Goal: Task Accomplishment & Management: Use online tool/utility

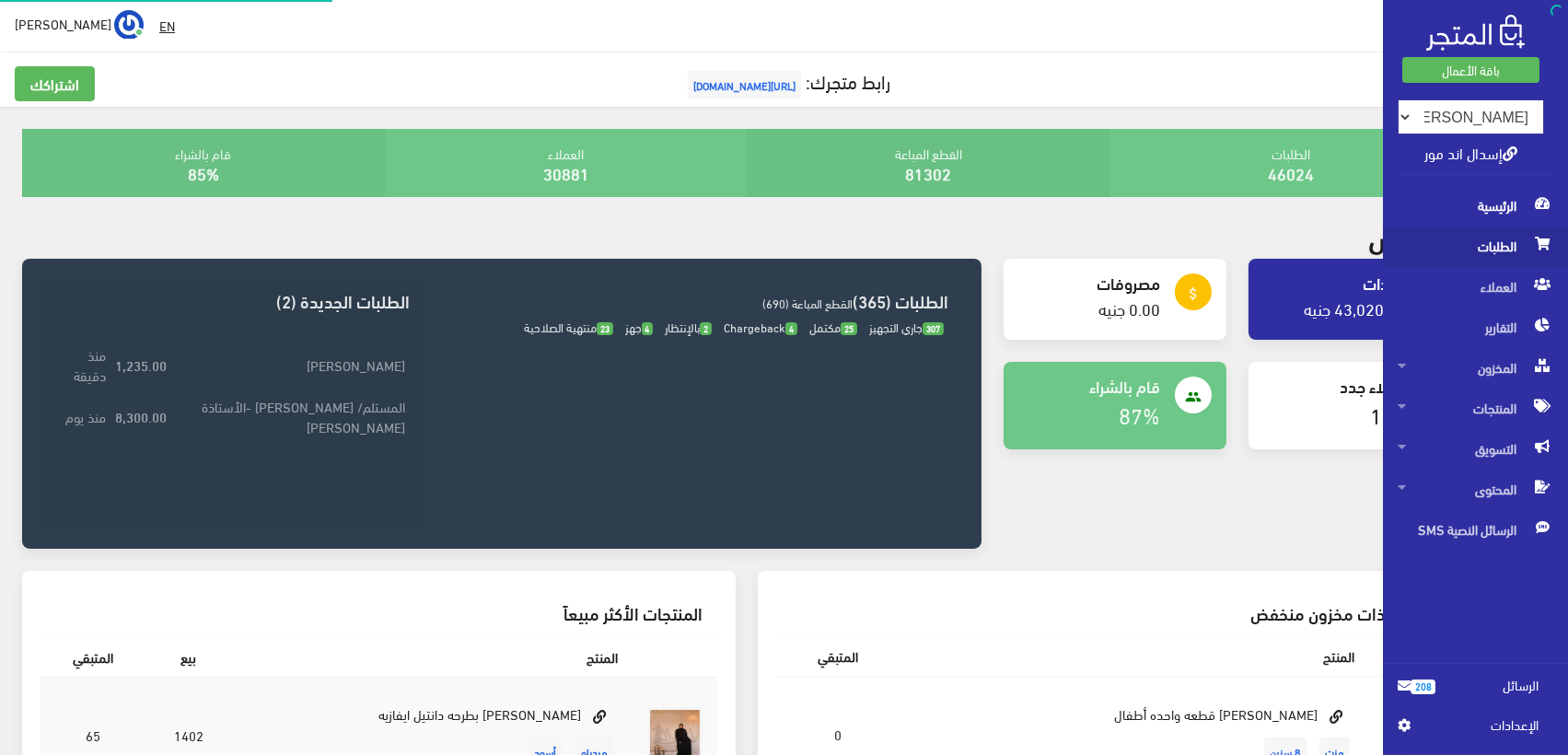
click at [1518, 249] on span "الطلبات" at bounding box center [1476, 247] width 155 height 41
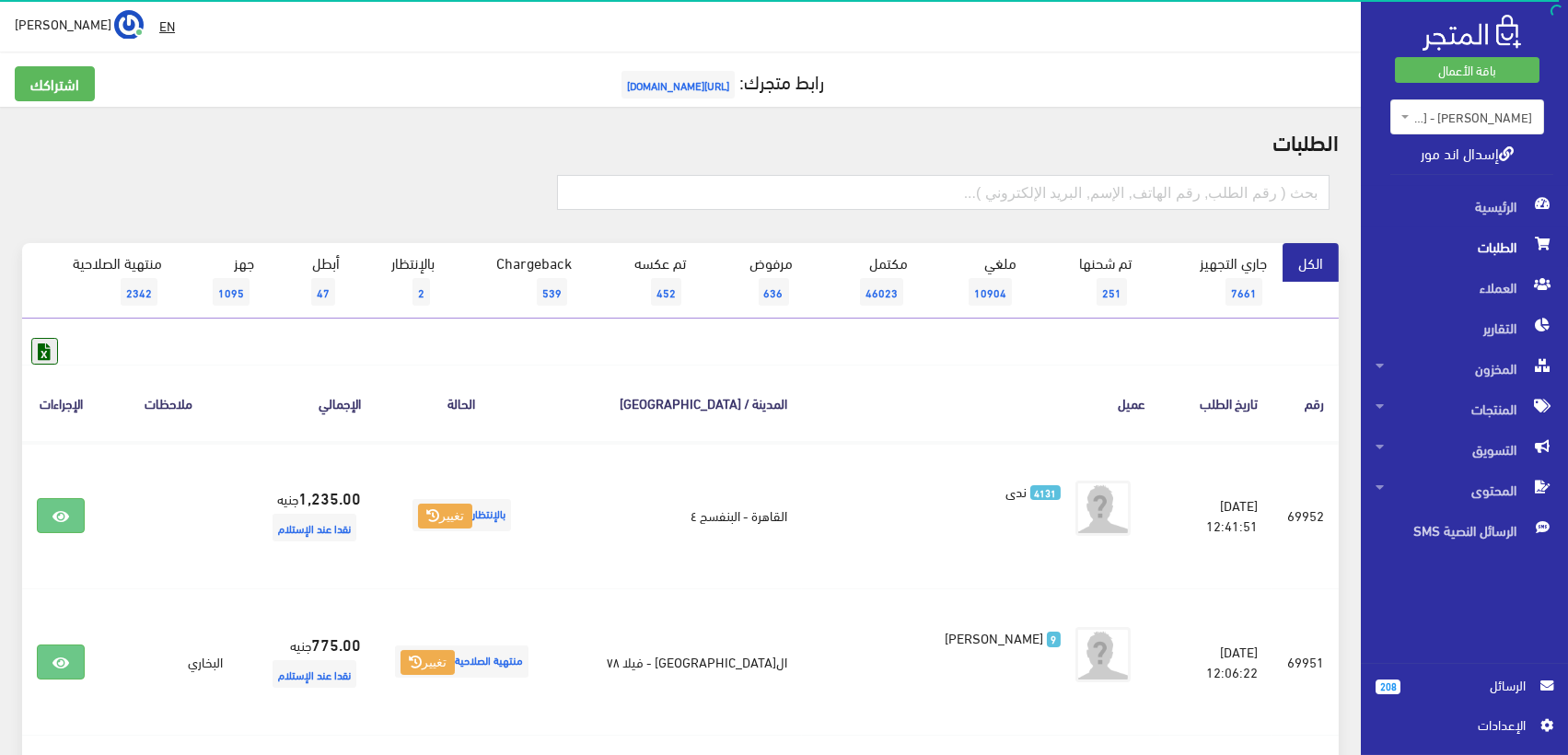
click at [42, 354] on icon at bounding box center [44, 351] width 24 height 24
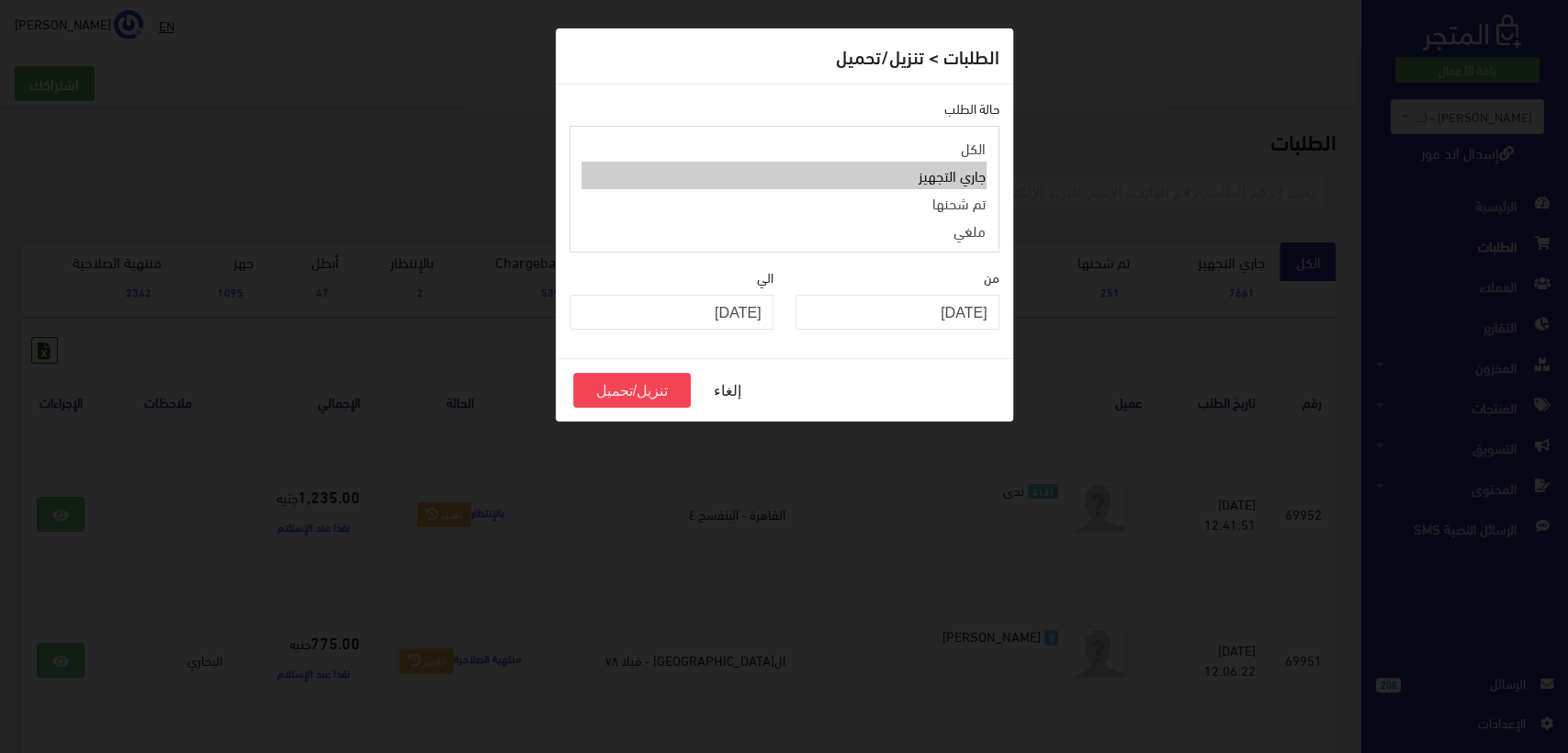
click at [961, 171] on option "جاري التجهيز" at bounding box center [784, 175] width 406 height 27
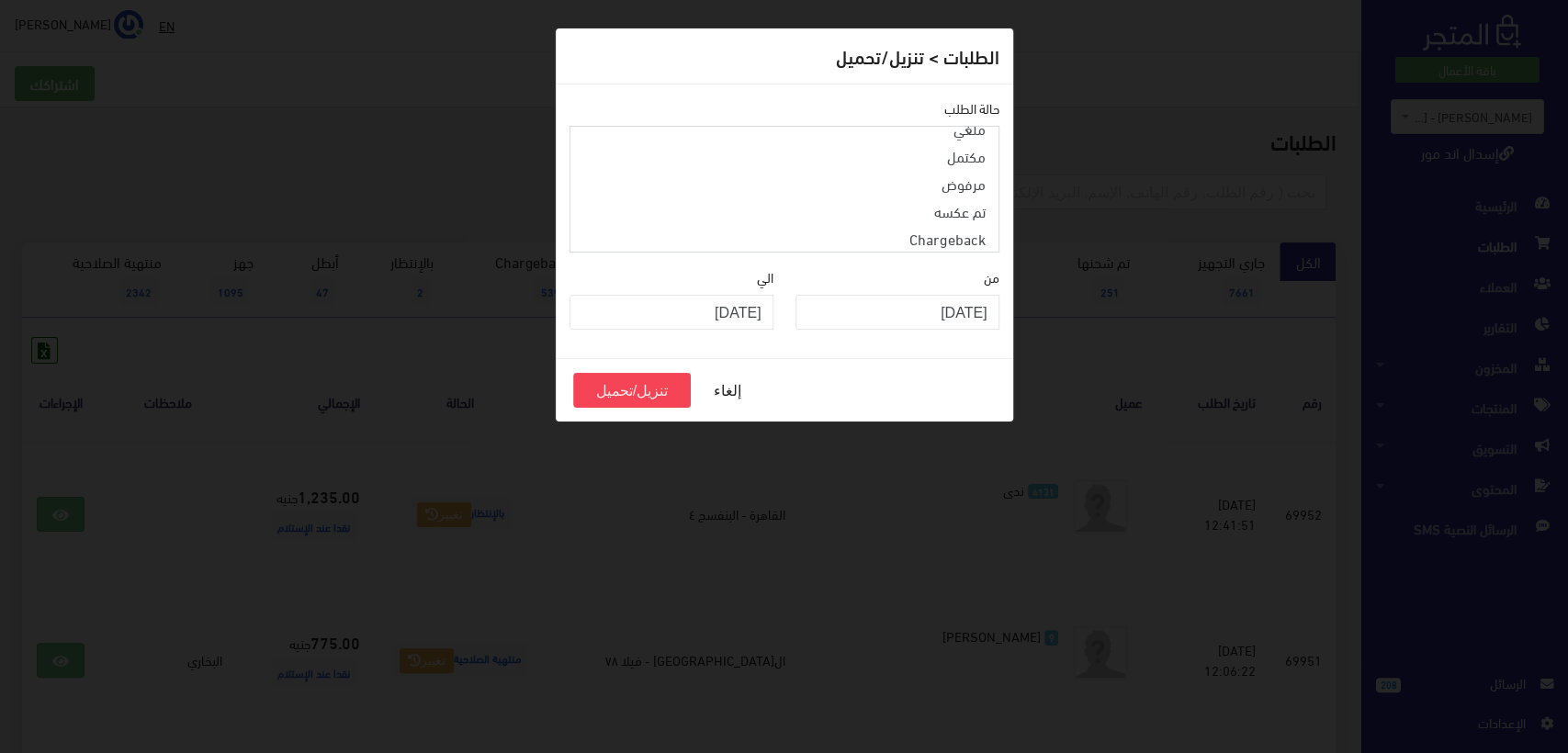
click at [956, 253] on option "بالإنتظار" at bounding box center [784, 267] width 406 height 27
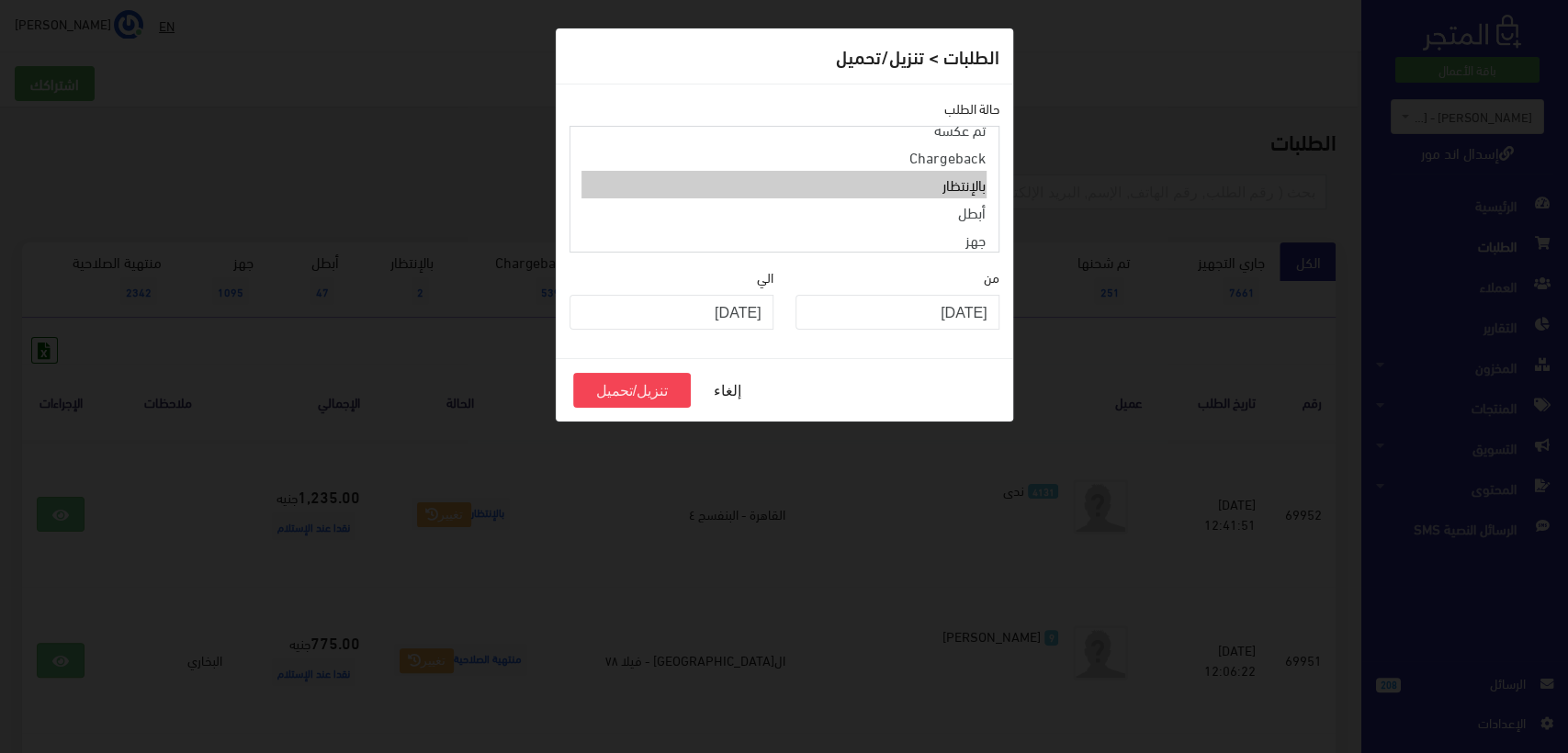
scroll to position [0, 0]
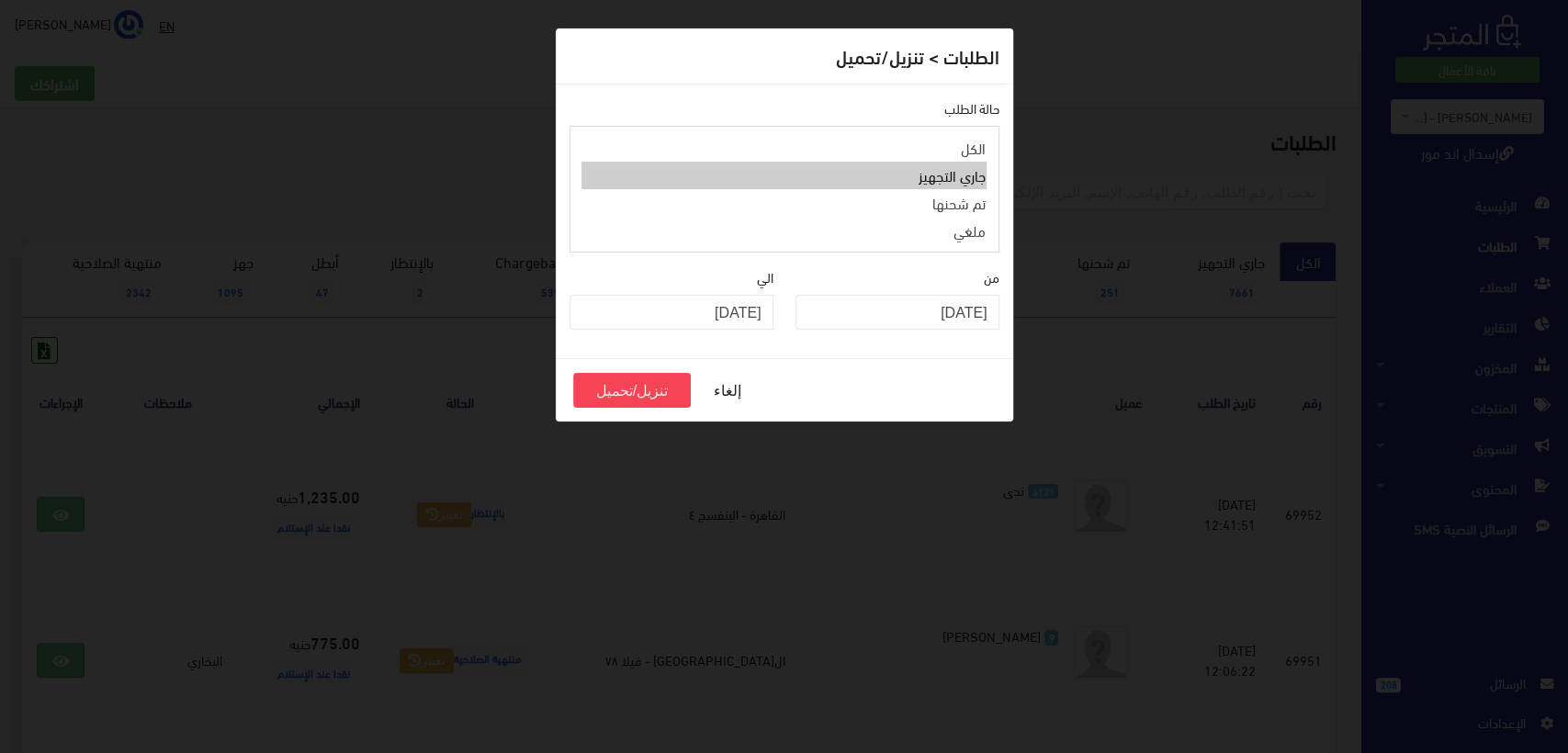
click at [952, 173] on option "جاري التجهيز" at bounding box center [784, 175] width 406 height 27
click at [955, 194] on option "تم شحنها" at bounding box center [784, 203] width 406 height 27
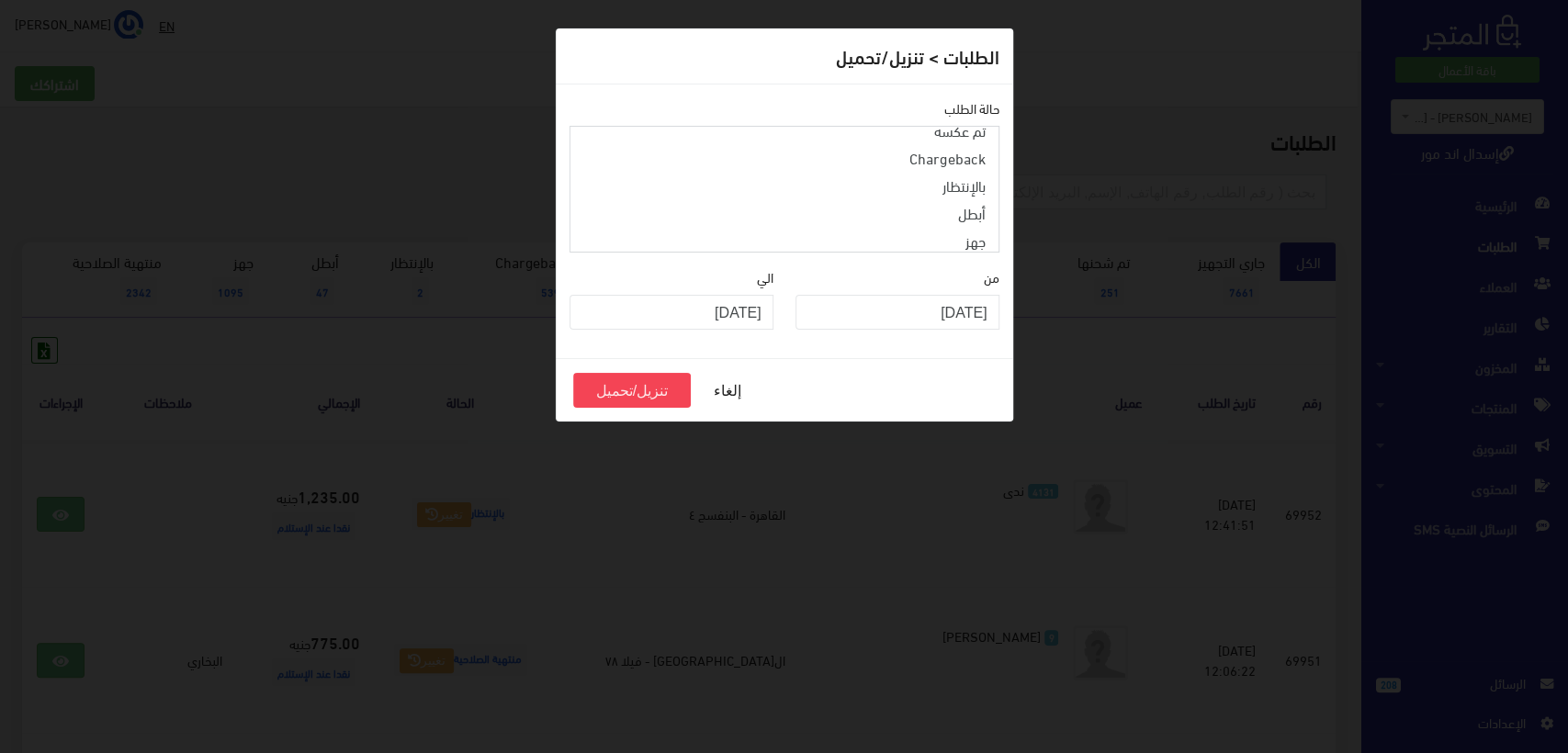
scroll to position [184, 0]
select select "1"
click at [971, 171] on option "بالإنتظار" at bounding box center [784, 184] width 406 height 27
click at [978, 295] on input "2025-08-01" at bounding box center [897, 312] width 204 height 35
click at [979, 295] on input "2025-08-01" at bounding box center [897, 312] width 204 height 35
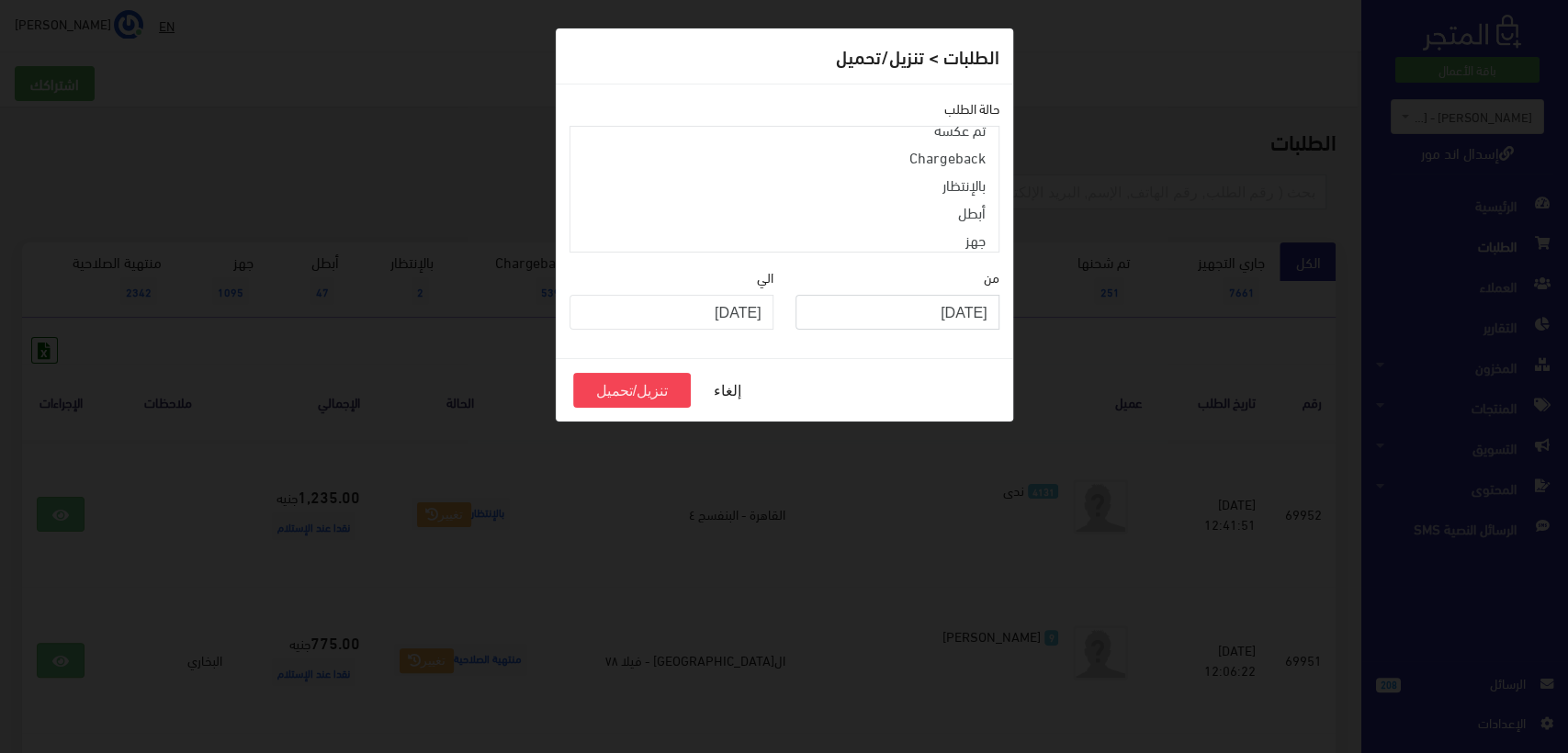
click at [979, 295] on input "2025-08-01" at bounding box center [897, 312] width 204 height 35
click at [974, 295] on input "2025-08-01" at bounding box center [897, 312] width 204 height 35
click at [958, 295] on input "2025-08-01" at bounding box center [897, 312] width 204 height 35
type input "2025-07-01"
click at [757, 295] on input "2025-08-15" at bounding box center [672, 312] width 204 height 35
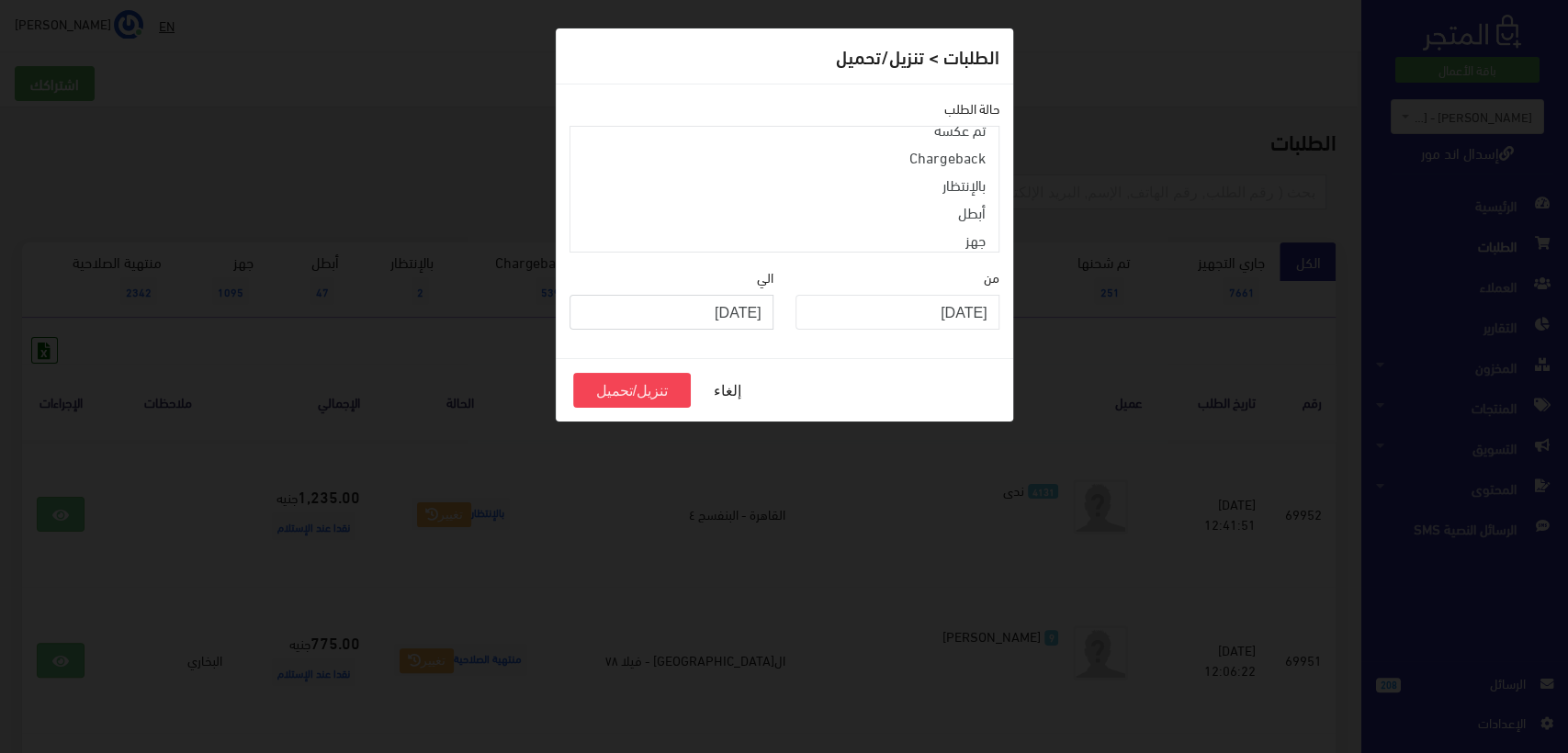
drag, startPoint x: 757, startPoint y: 290, endPoint x: 746, endPoint y: 288, distance: 11.2
click at [746, 295] on input "2025-08-15" at bounding box center [672, 312] width 204 height 35
click at [737, 295] on input "2025-08-31" at bounding box center [672, 312] width 204 height 35
type input "2025-07-31"
click at [626, 373] on button "تنزيل/تحميل" at bounding box center [632, 391] width 118 height 35
